Goal: Task Accomplishment & Management: Manage account settings

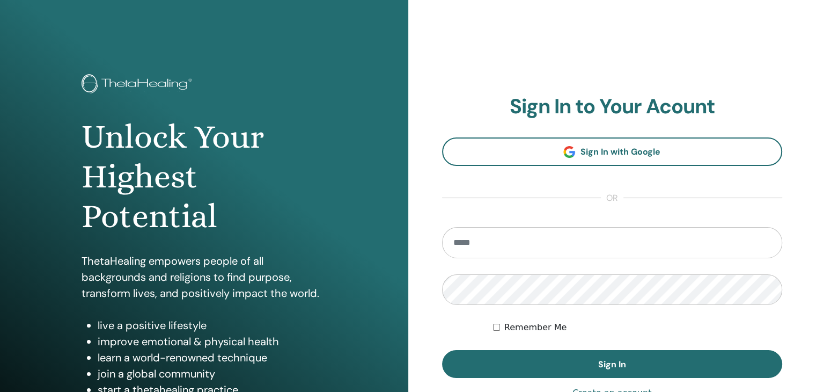
click at [493, 231] on input "email" at bounding box center [612, 242] width 341 height 31
type input "**********"
click at [442, 350] on button "Sign In" at bounding box center [612, 364] width 341 height 28
